Goal: Find specific page/section: Find specific page/section

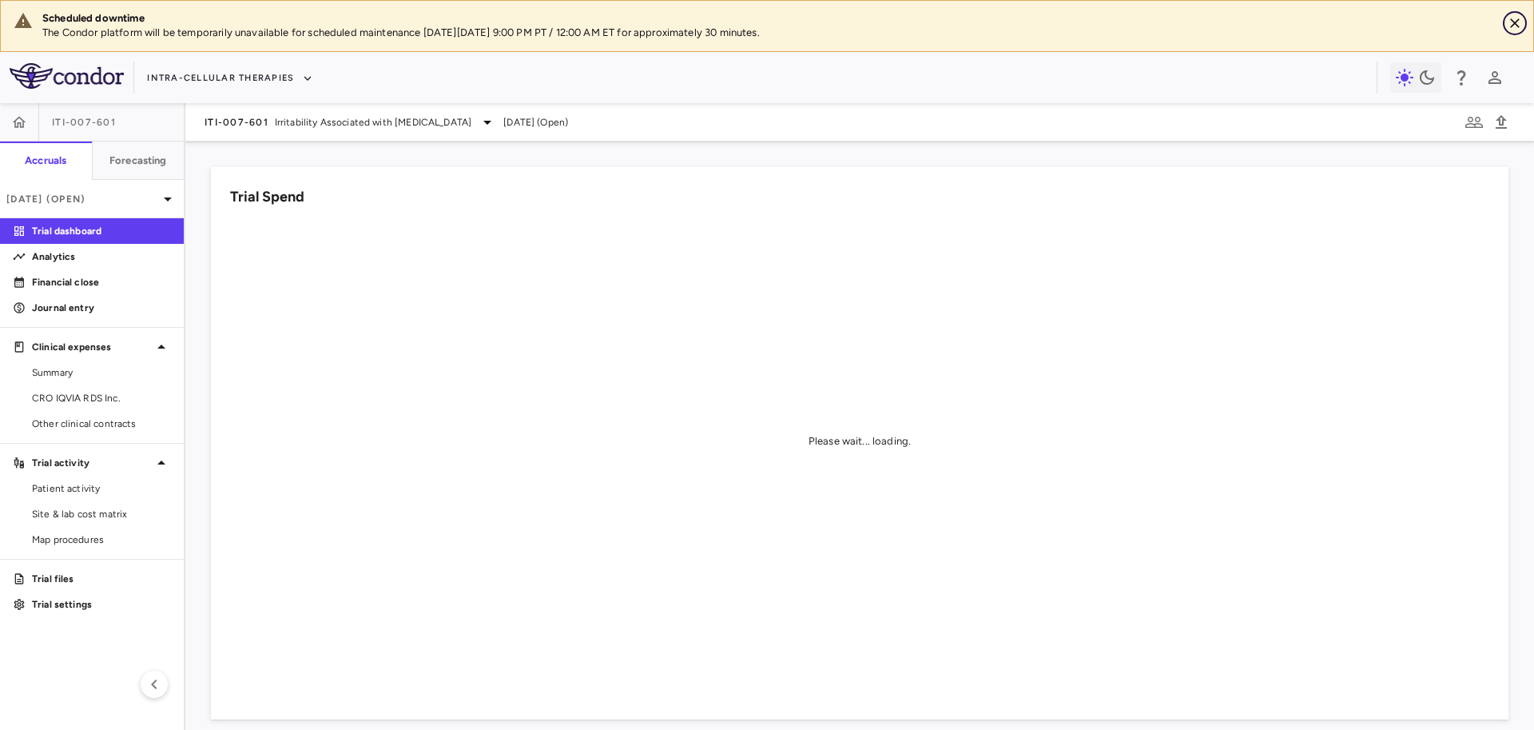
click at [1516, 25] on icon "Close" at bounding box center [1515, 23] width 10 height 10
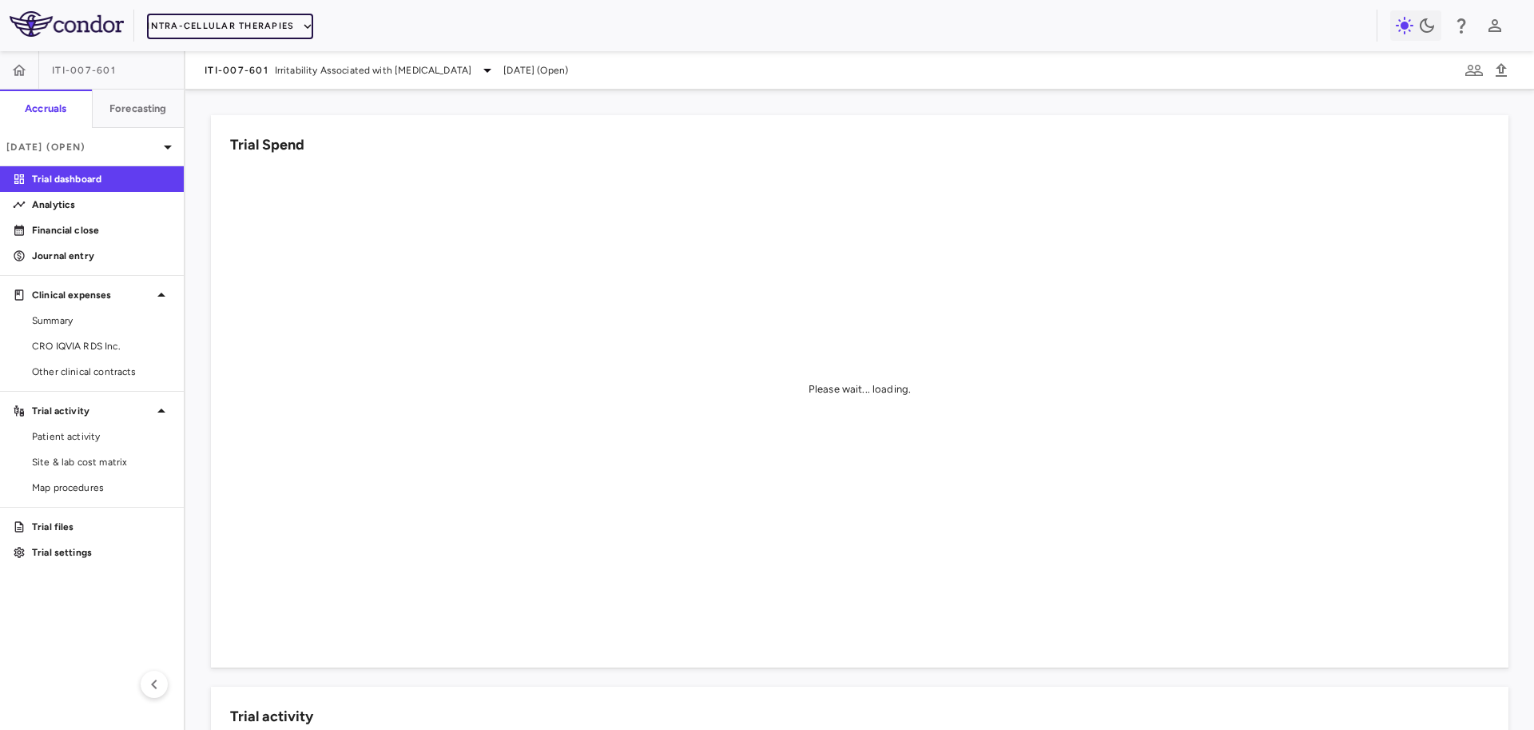
click at [263, 27] on button "Intra-Cellular Therapies" at bounding box center [230, 27] width 166 height 26
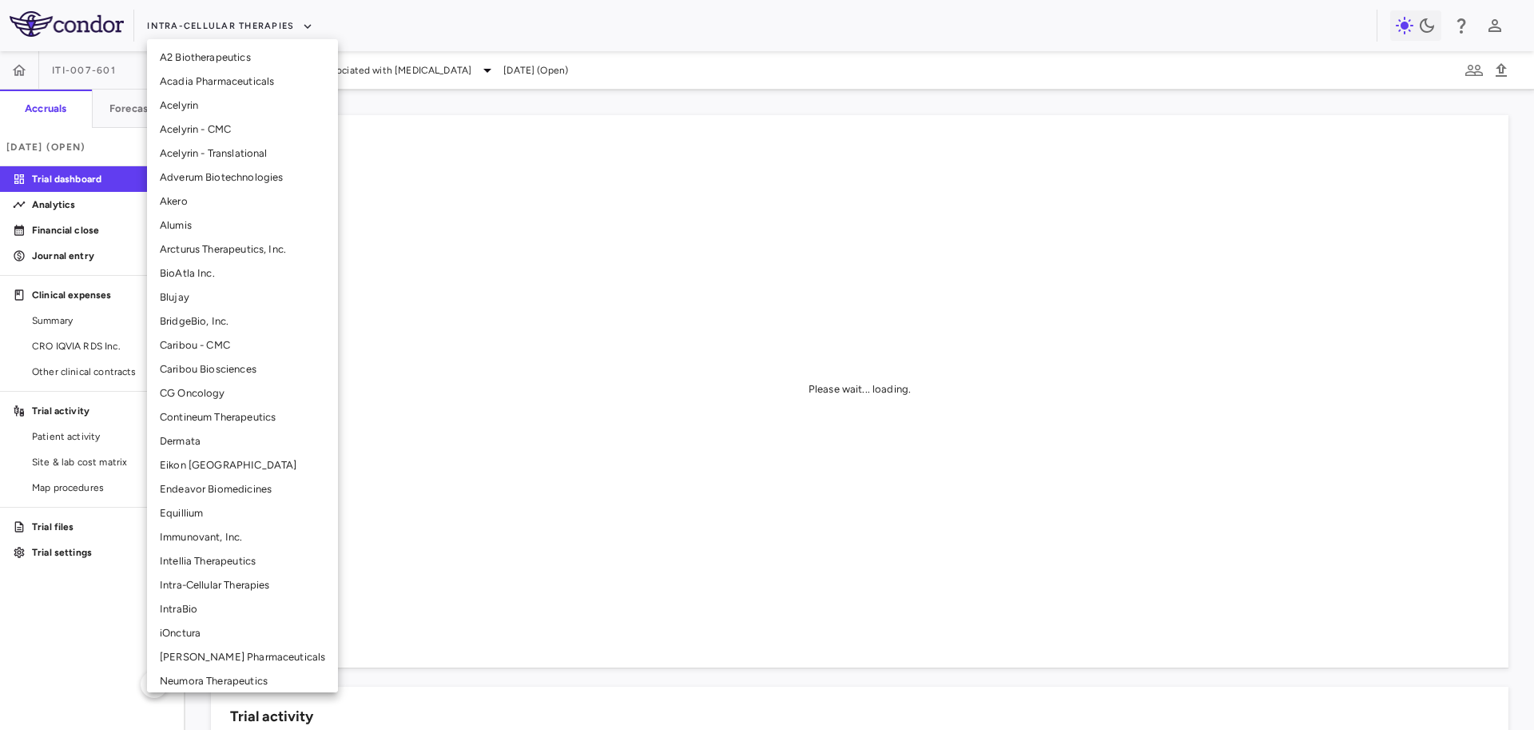
click at [194, 400] on li "CG Oncology" at bounding box center [242, 393] width 191 height 24
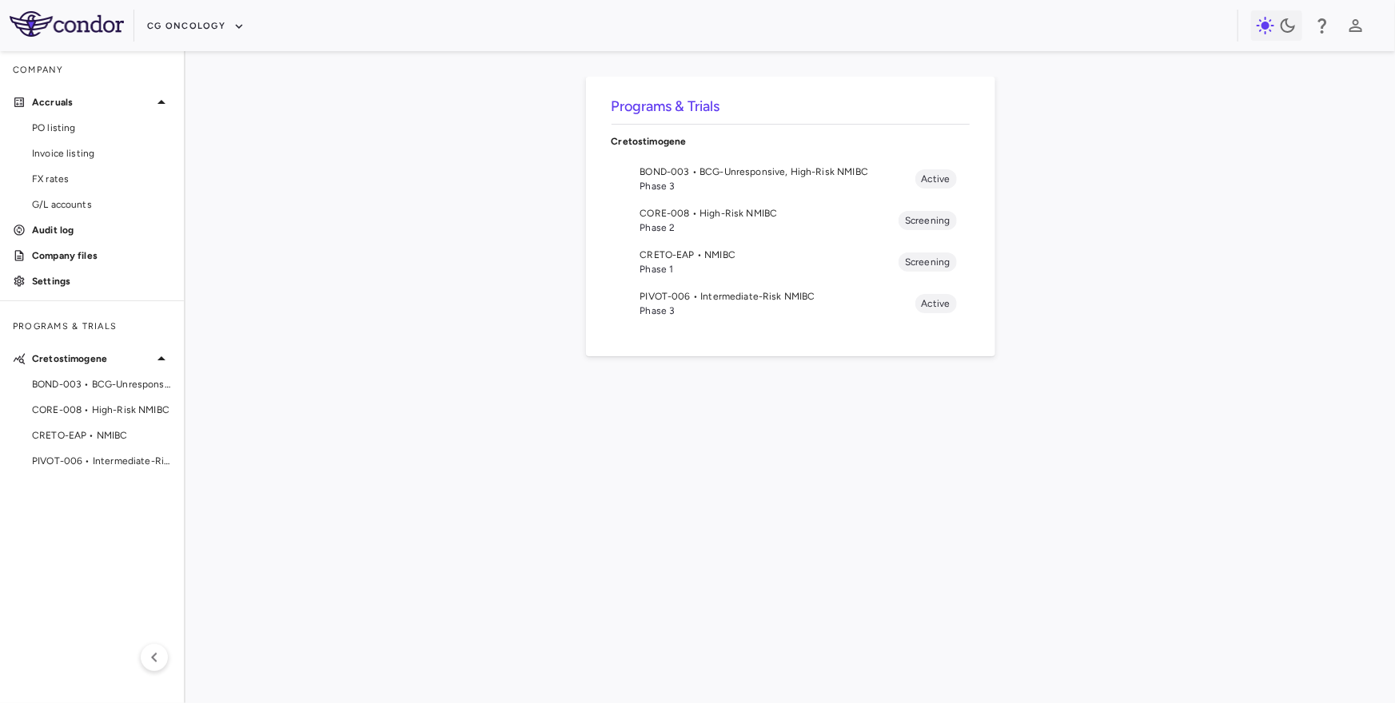
click at [836, 479] on div "Programs & Trials Cretostimogene BOND-003 • BCG-Unresponsive, High-Risk NMIBC P…" at bounding box center [790, 377] width 1158 height 601
click at [76, 141] on div "Invoice listing" at bounding box center [92, 154] width 184 height 26
click at [101, 146] on span "Invoice listing" at bounding box center [101, 153] width 139 height 14
